Goal: Navigation & Orientation: Find specific page/section

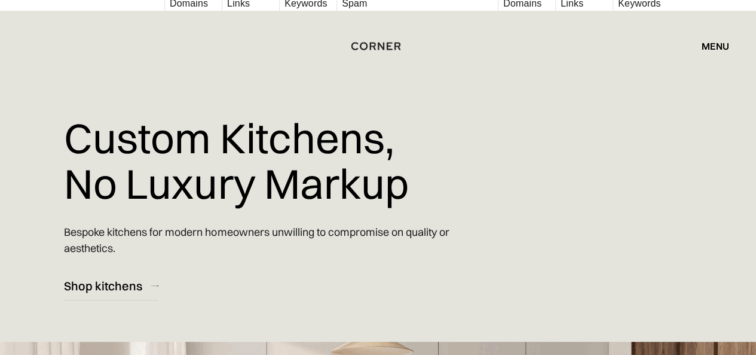
scroll to position [6960, 0]
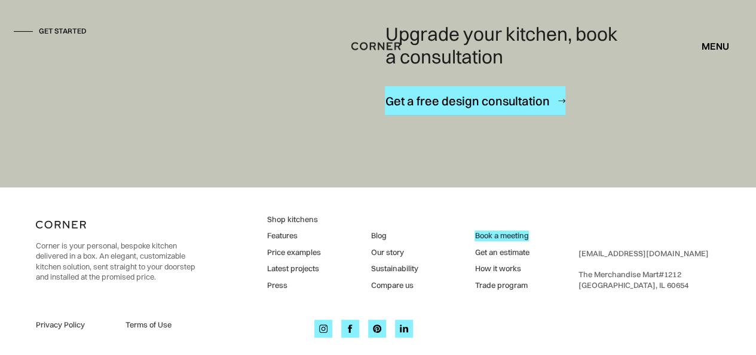
click at [378, 230] on link "Blog" at bounding box center [394, 235] width 47 height 11
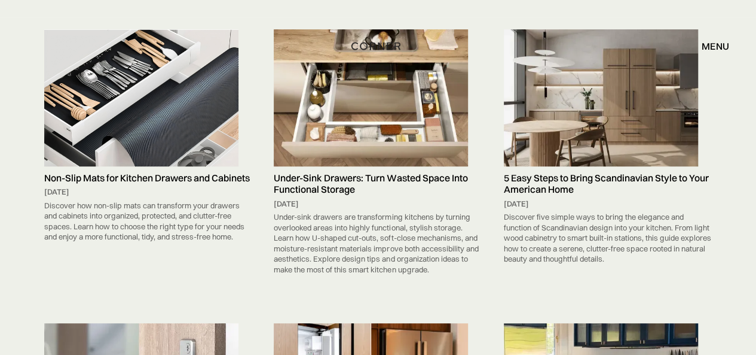
scroll to position [203, 0]
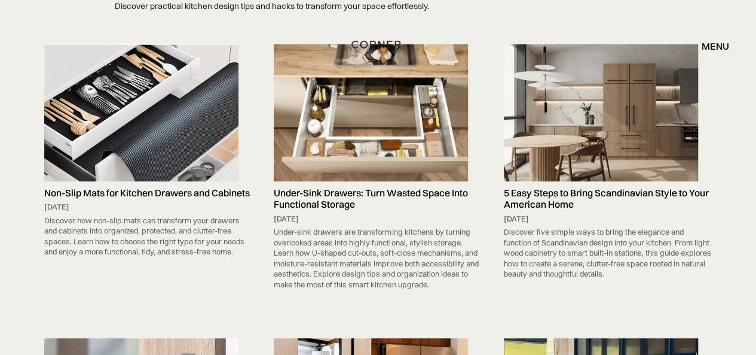
click at [377, 42] on img "home" at bounding box center [376, 44] width 49 height 16
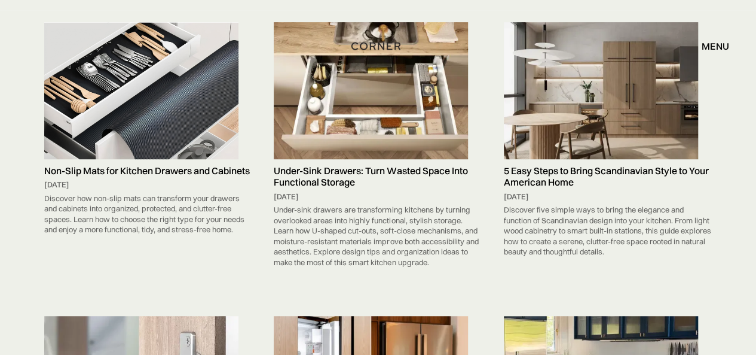
scroll to position [227, 0]
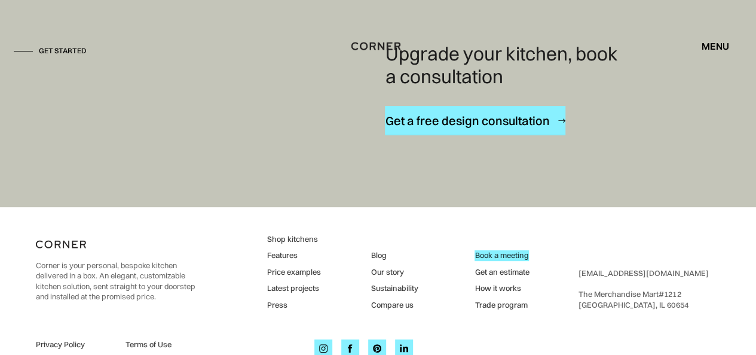
scroll to position [6960, 0]
